Goal: Information Seeking & Learning: Check status

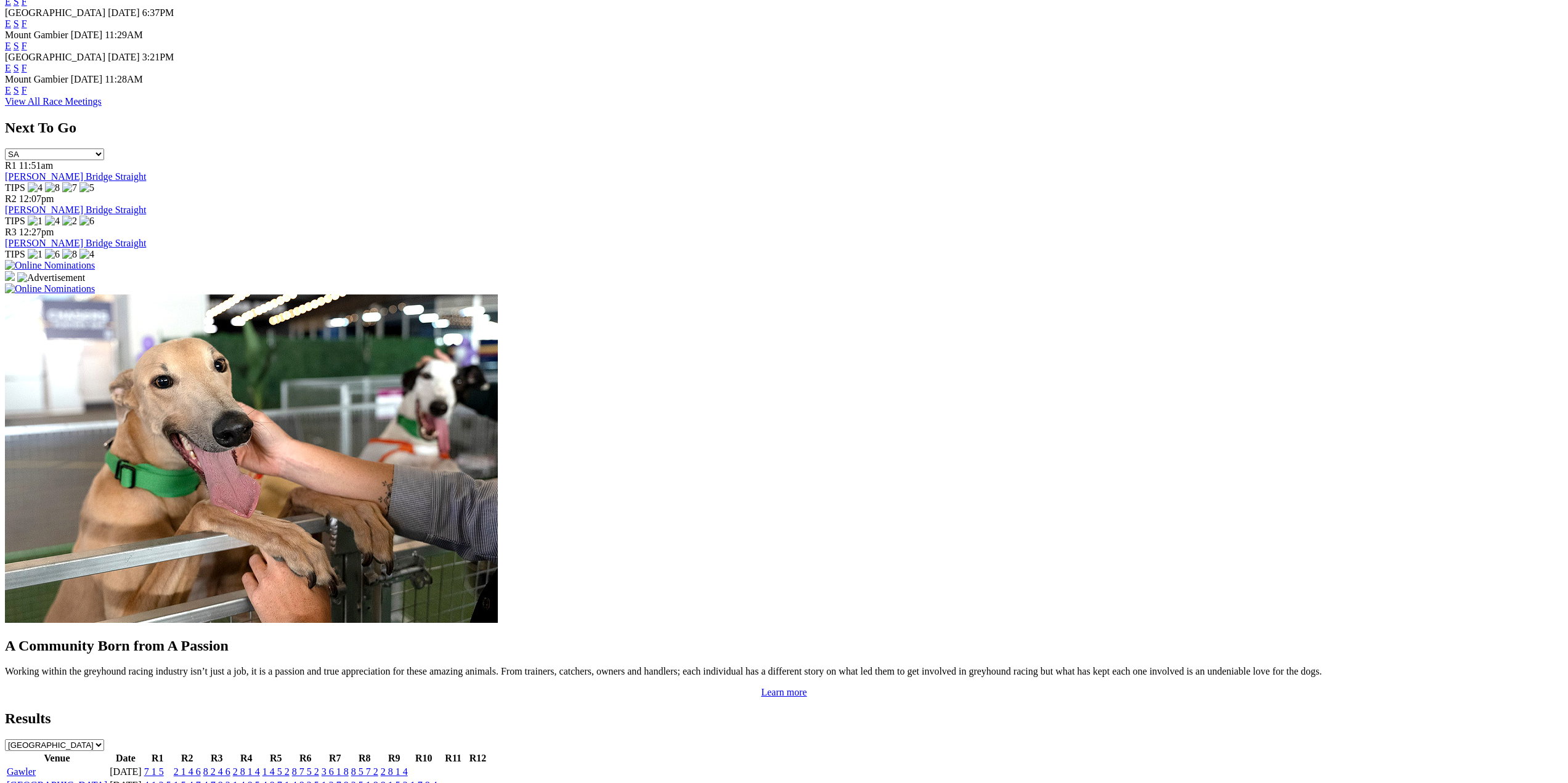
scroll to position [740, 0]
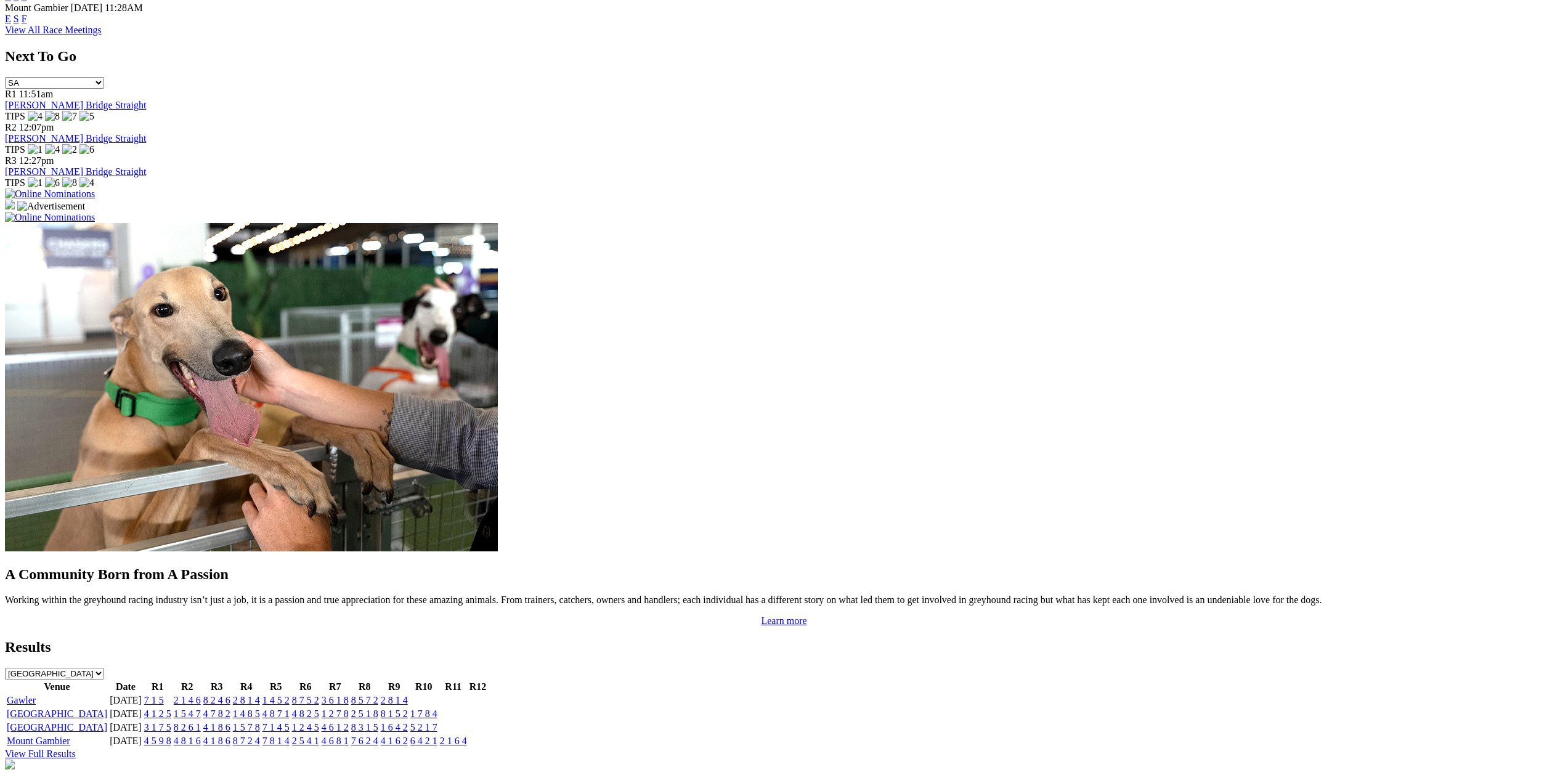
click at [164, 695] on link "7 1 5" at bounding box center [154, 700] width 20 height 10
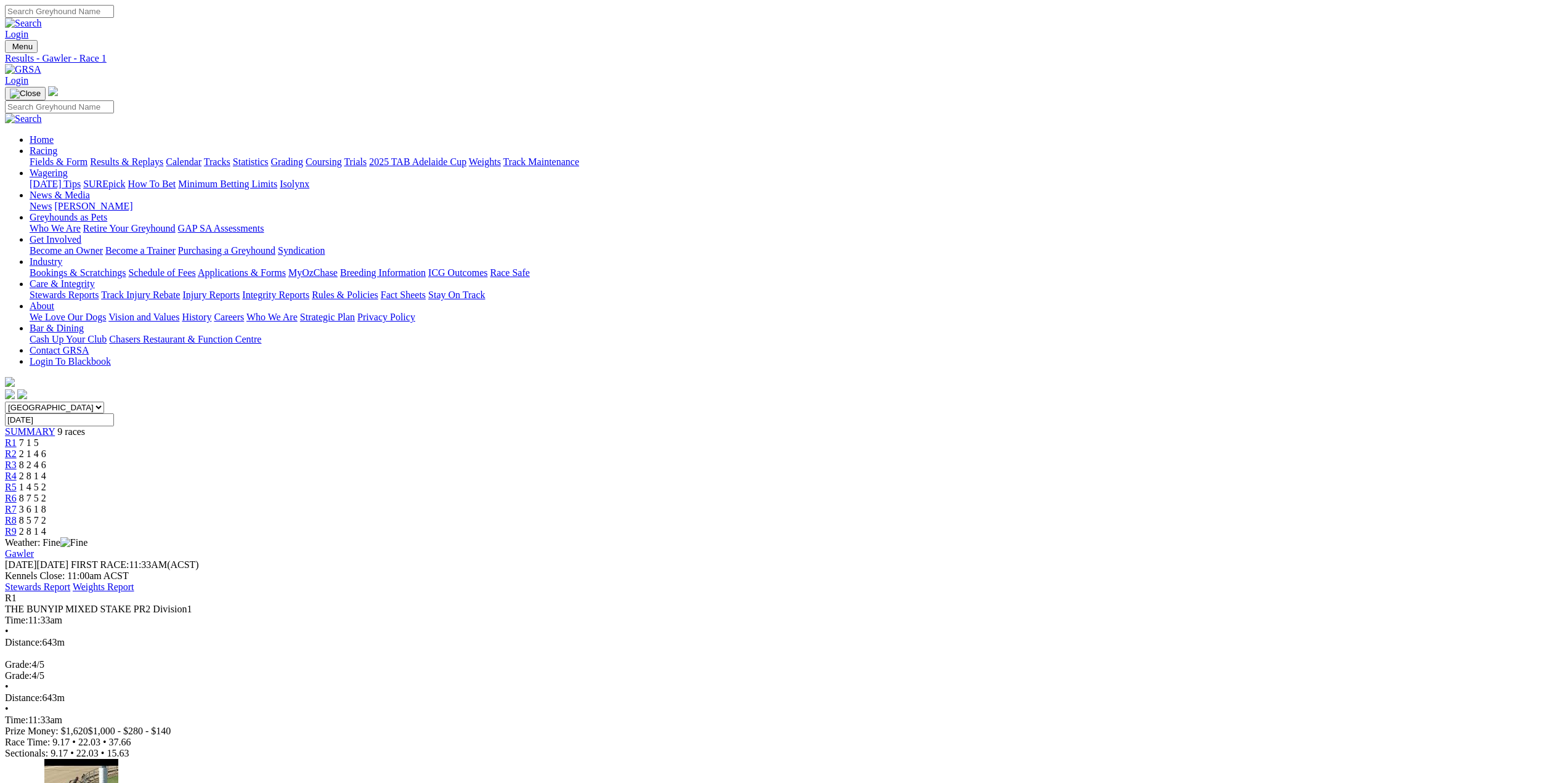
click at [17, 448] on span "R2" at bounding box center [11, 453] width 11 height 10
click at [17, 460] on span "R3" at bounding box center [11, 465] width 11 height 10
click at [17, 471] on span "R4" at bounding box center [11, 476] width 11 height 10
click at [17, 482] on span "R5" at bounding box center [11, 487] width 11 height 10
click at [17, 493] on span "R6" at bounding box center [11, 498] width 11 height 10
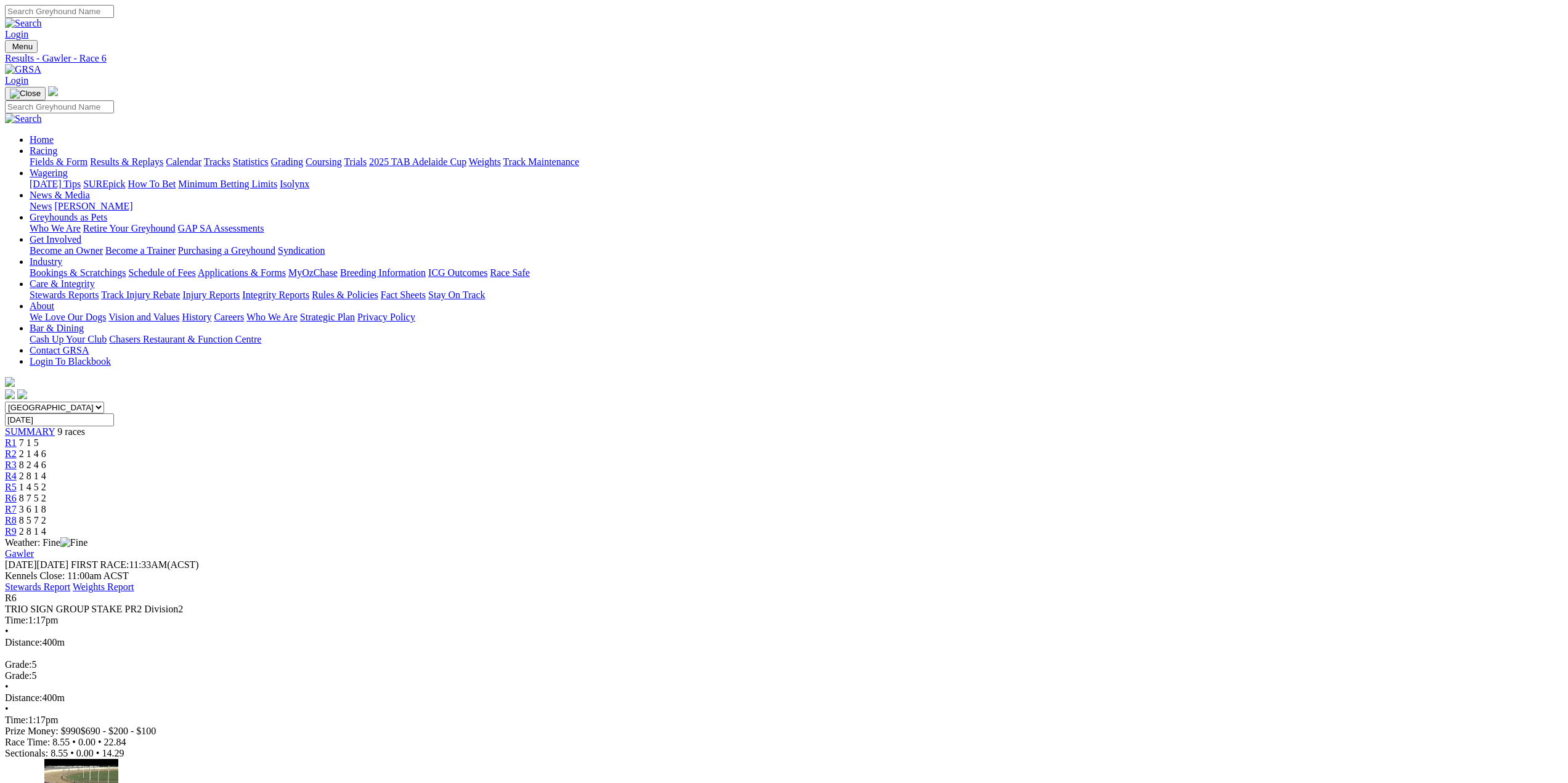
click at [17, 504] on span "R7" at bounding box center [11, 509] width 11 height 10
click at [17, 515] on span "R8" at bounding box center [11, 521] width 11 height 10
click at [17, 526] on span "R9" at bounding box center [11, 531] width 11 height 10
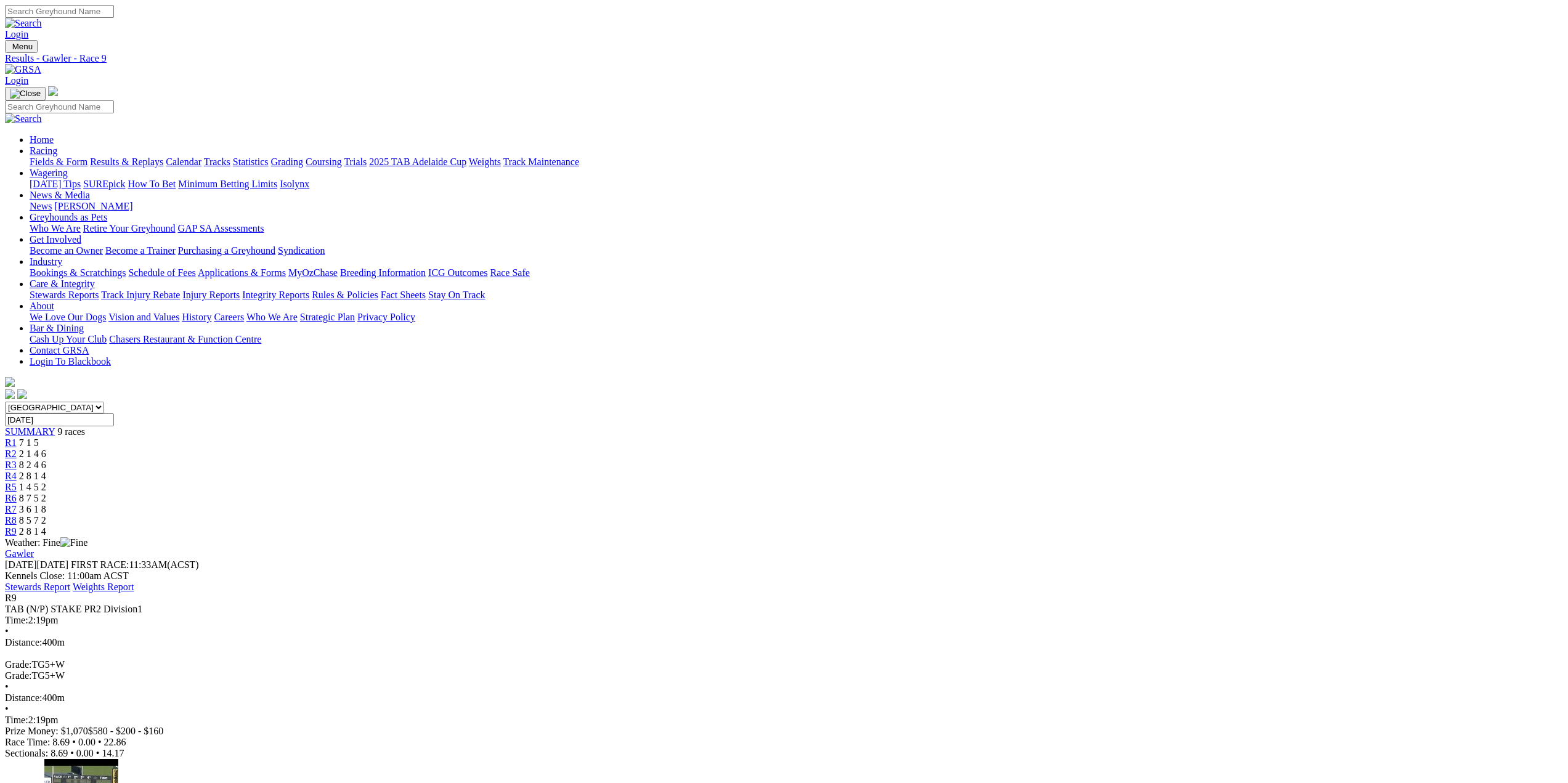
click at [17, 437] on span "R1" at bounding box center [11, 443] width 11 height 10
click at [17, 448] on span "R2" at bounding box center [11, 453] width 11 height 10
click at [17, 460] on span "R3" at bounding box center [11, 465] width 11 height 10
click at [17, 471] on span "R4" at bounding box center [11, 476] width 11 height 10
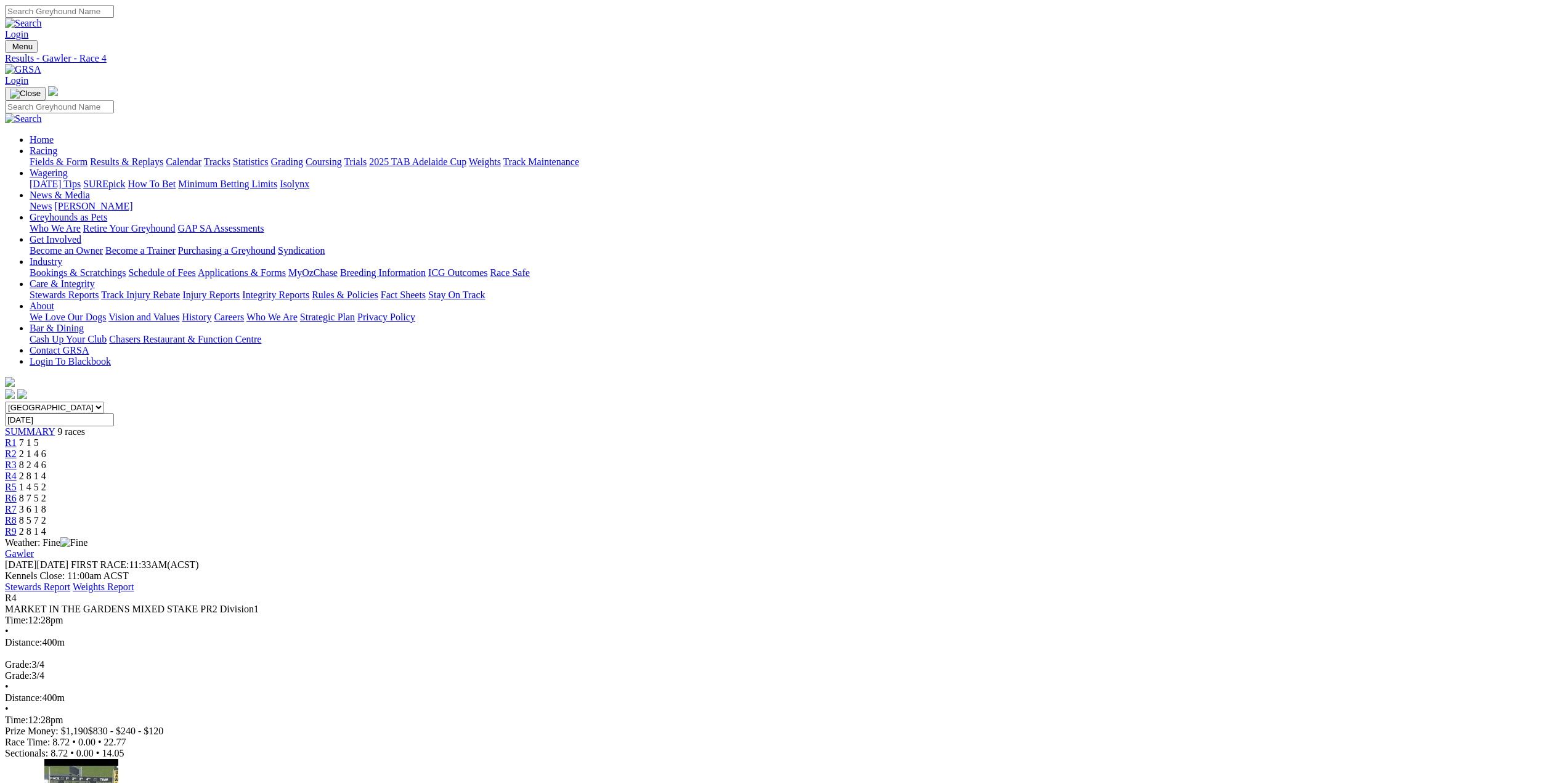
click at [17, 482] on span "R5" at bounding box center [11, 487] width 11 height 10
click at [88, 156] on link "Fields & Form" at bounding box center [58, 162] width 58 height 10
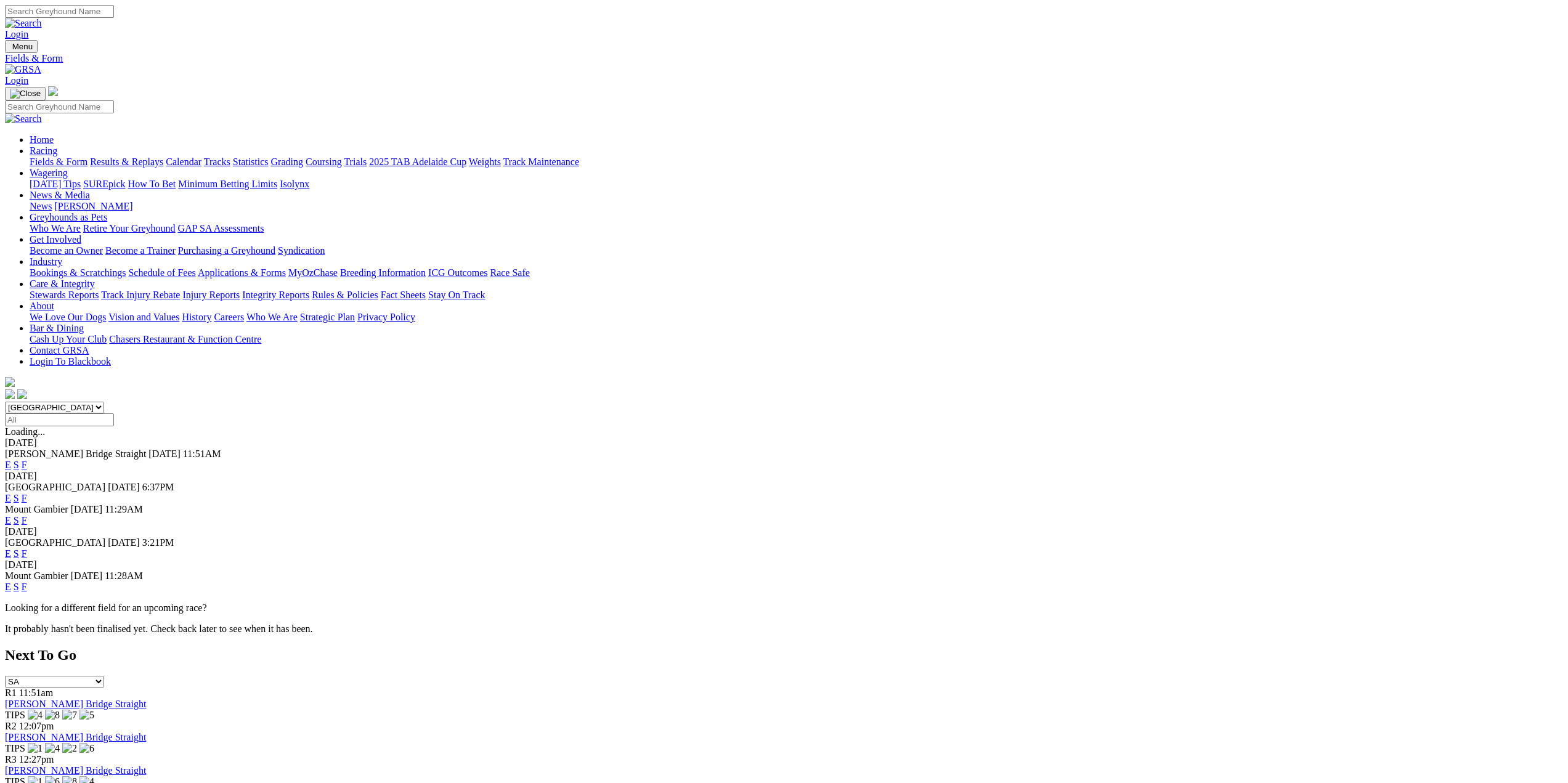
click at [27, 460] on link "F" at bounding box center [24, 465] width 6 height 10
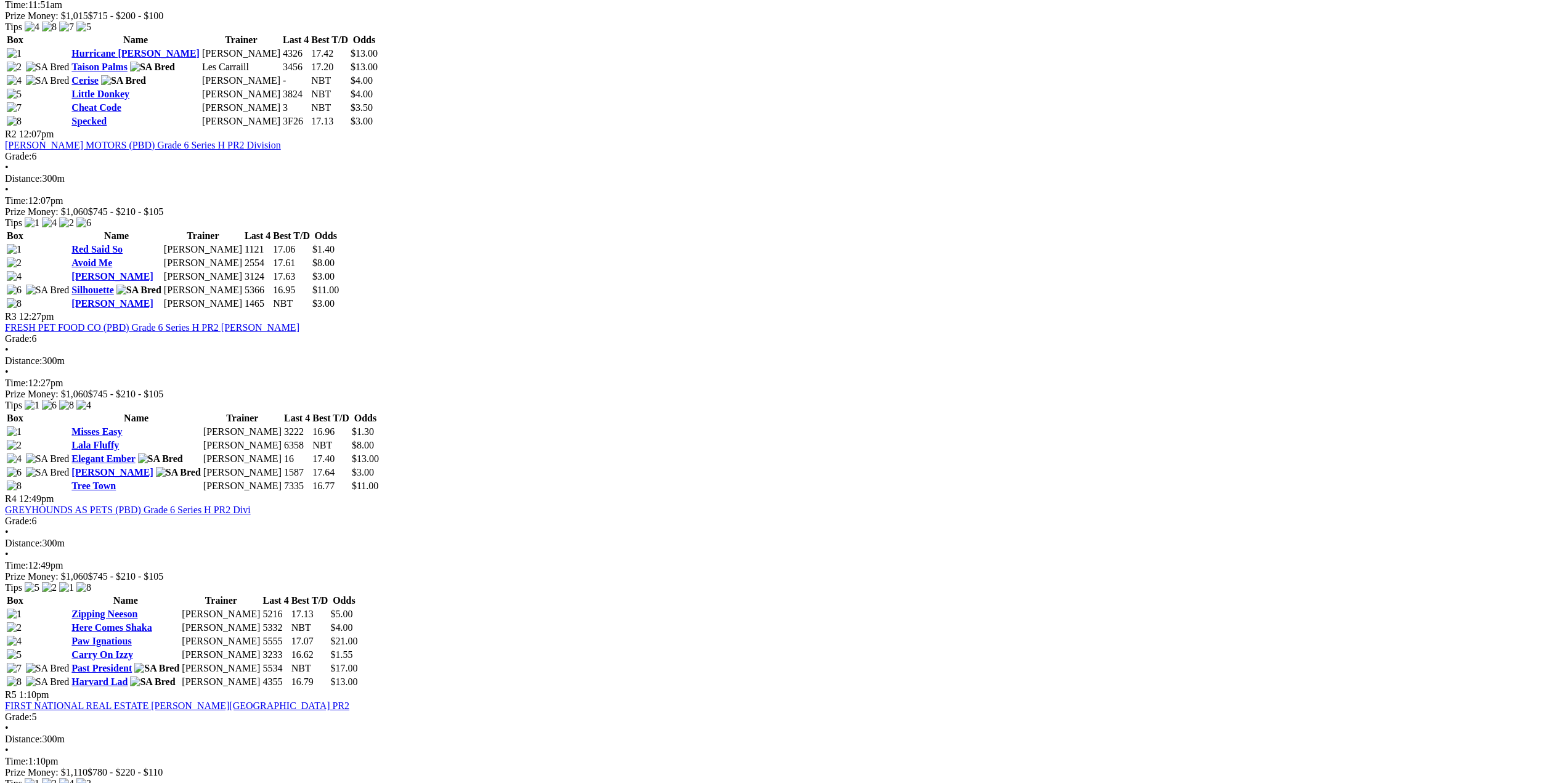
scroll to position [678, 0]
